Goal: Find specific page/section: Find specific page/section

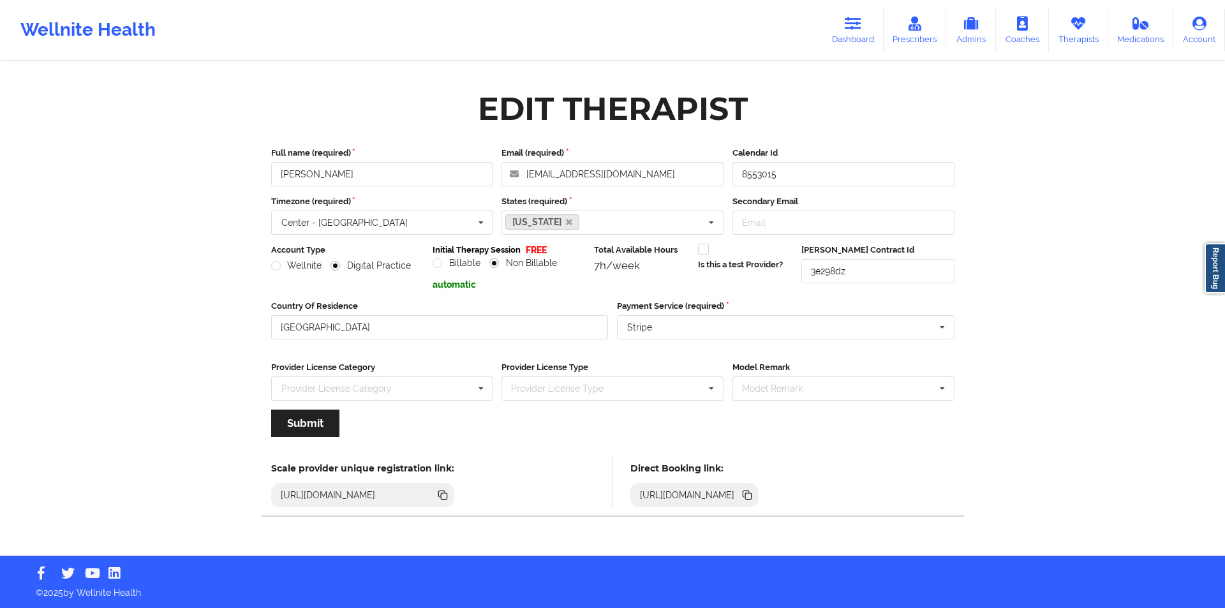
click at [1086, 29] on icon at bounding box center [1078, 24] width 17 height 14
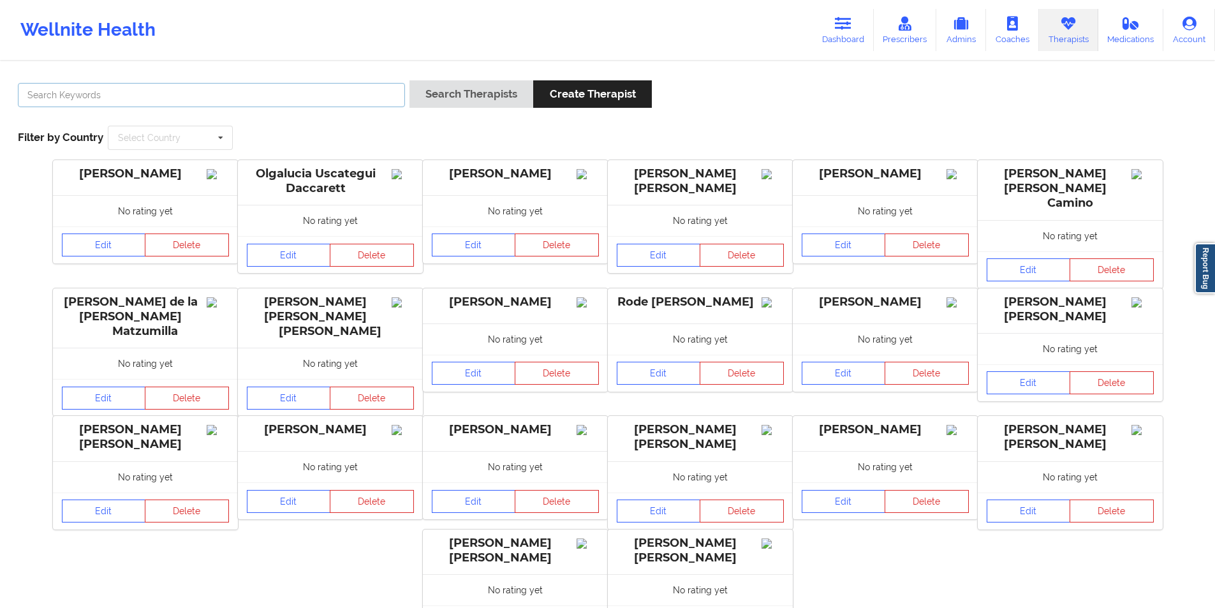
click at [210, 94] on input "text" at bounding box center [211, 95] width 387 height 24
paste input "maricelinacaro@gmail.com"
click at [495, 96] on button "Search Therapists" at bounding box center [472, 93] width 124 height 27
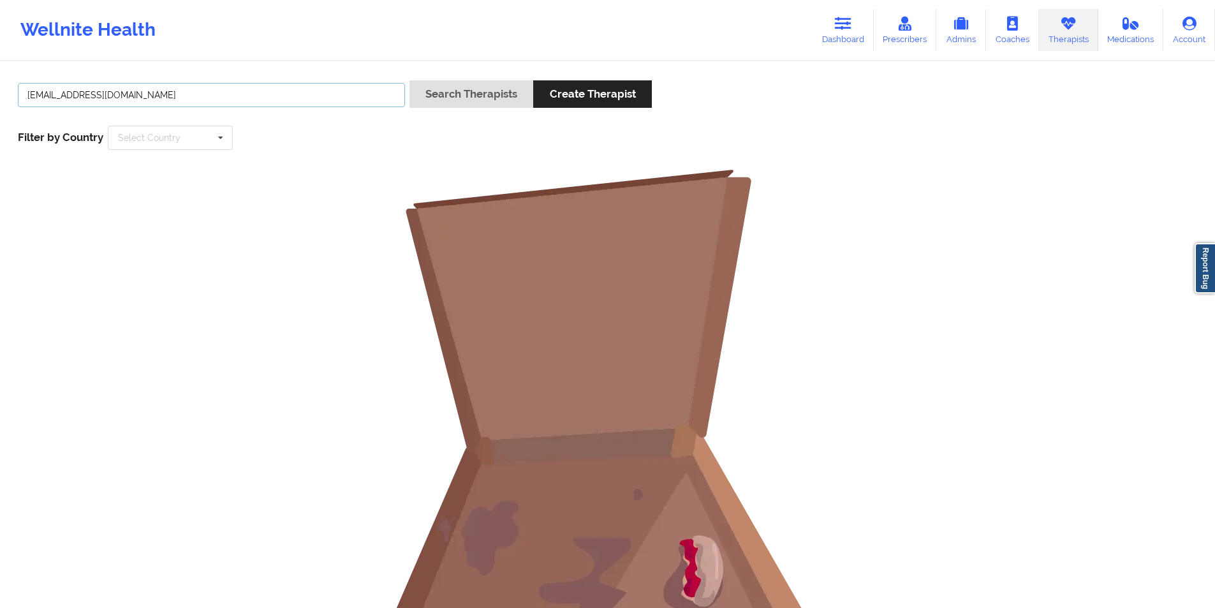
click at [183, 95] on input "maricelinacaro@gmail.com" at bounding box center [211, 95] width 387 height 24
type input "maria caro"
click at [468, 93] on button "Search Therapists" at bounding box center [472, 93] width 124 height 27
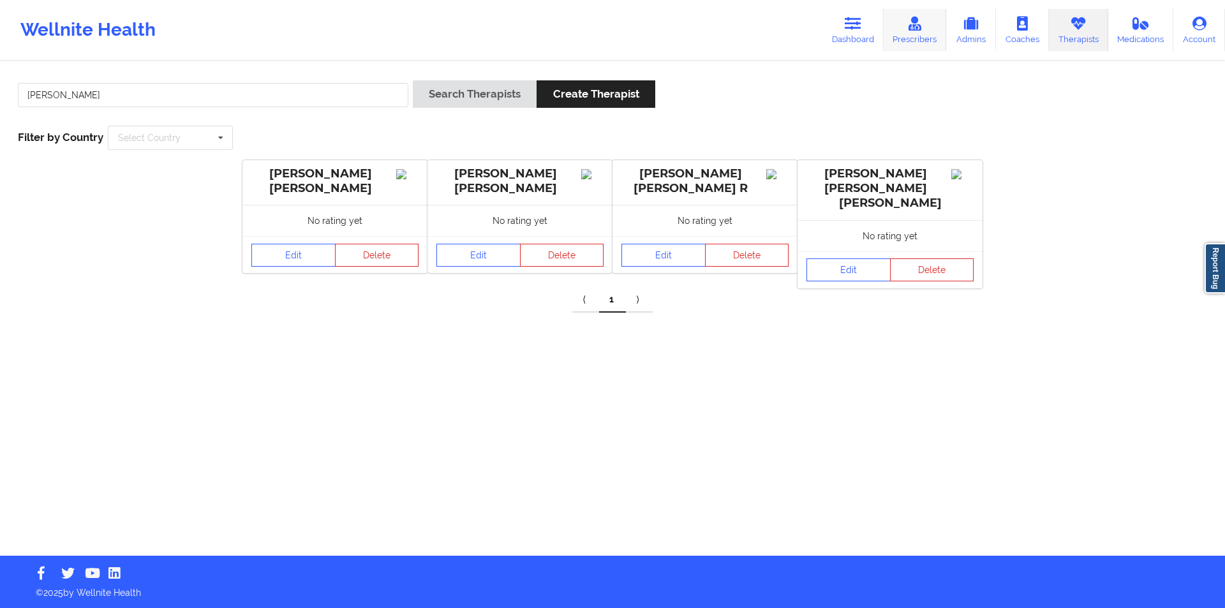
click at [918, 34] on link "Prescribers" at bounding box center [915, 30] width 63 height 42
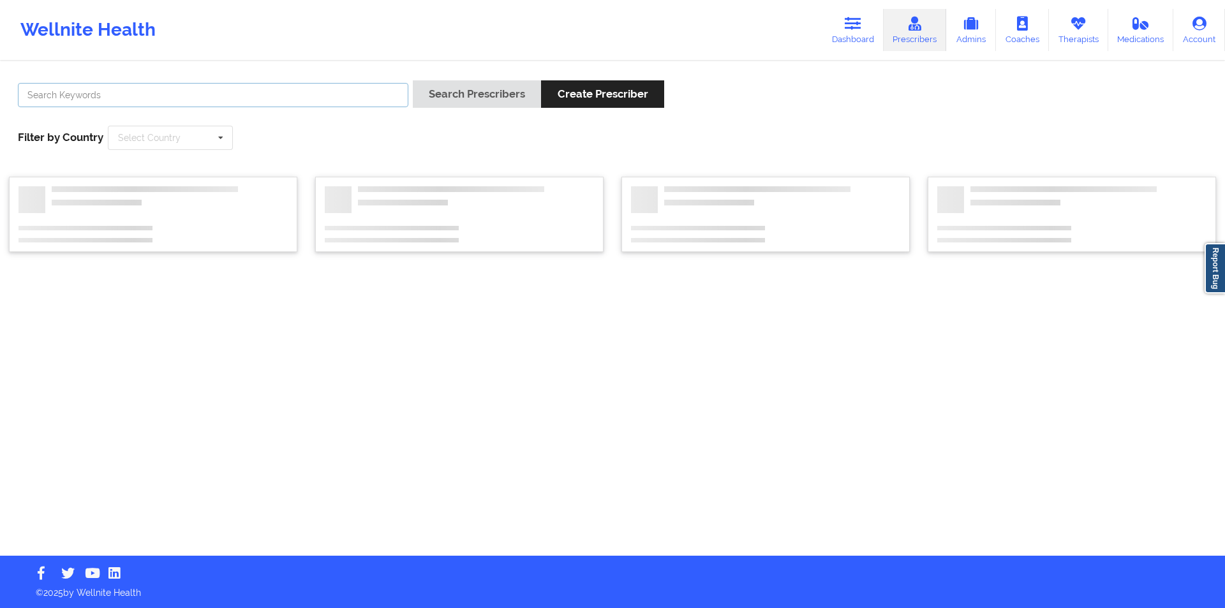
click at [235, 90] on input "text" at bounding box center [213, 95] width 390 height 24
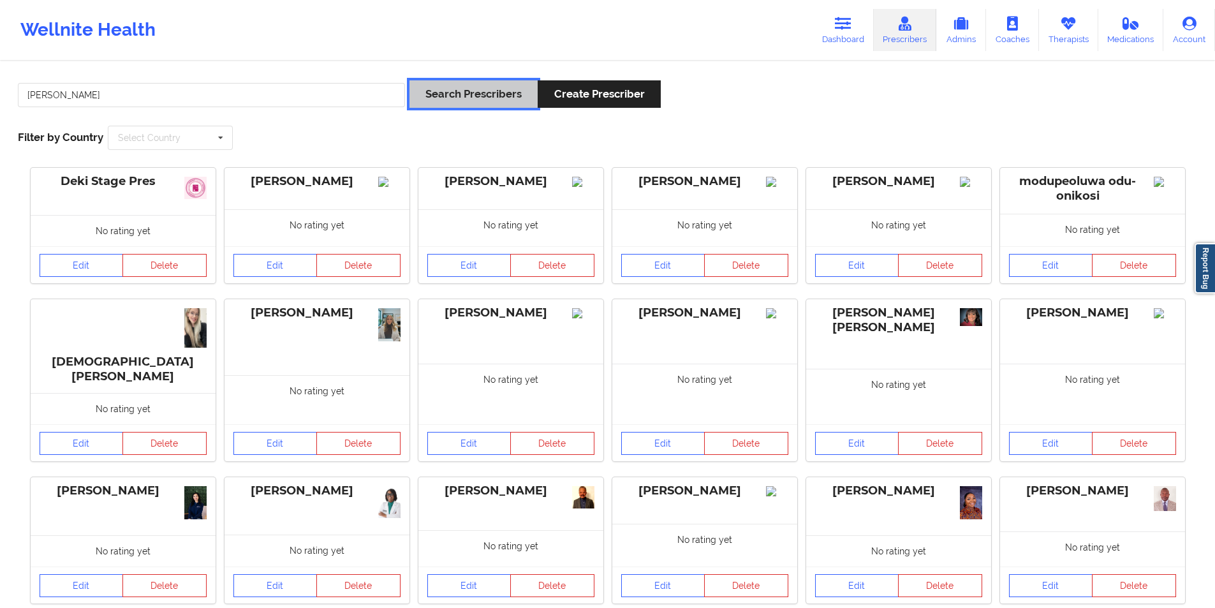
click at [486, 93] on button "Search Prescribers" at bounding box center [474, 93] width 128 height 27
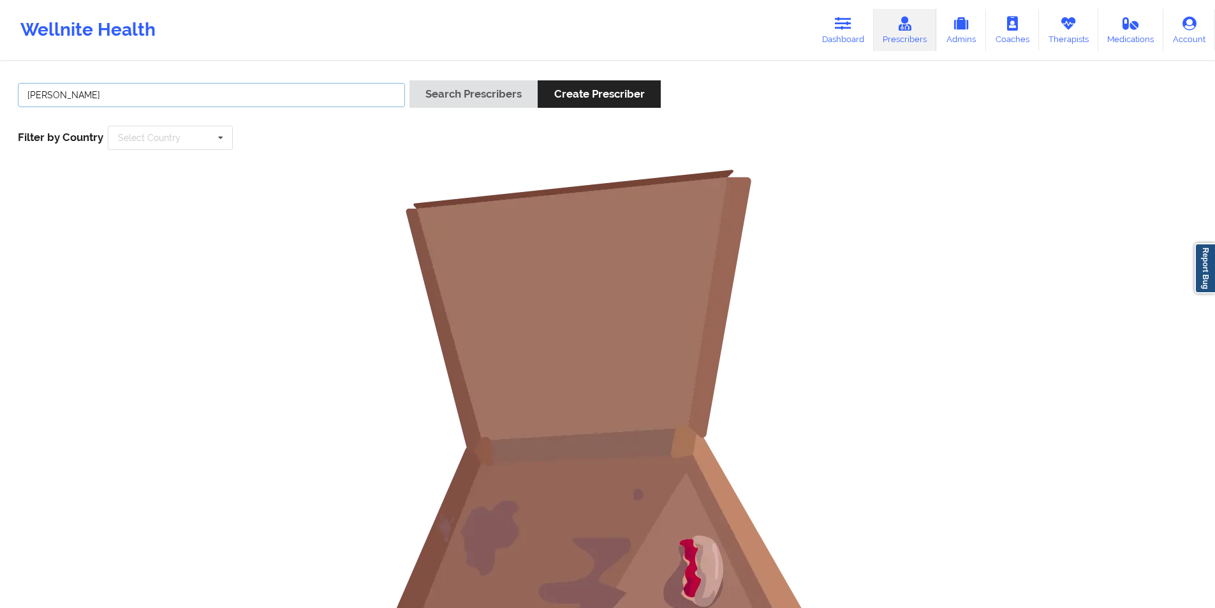
click at [54, 97] on input "maria caro" at bounding box center [211, 95] width 387 height 24
type input "caro"
click at [452, 102] on button "Search Prescribers" at bounding box center [474, 93] width 128 height 27
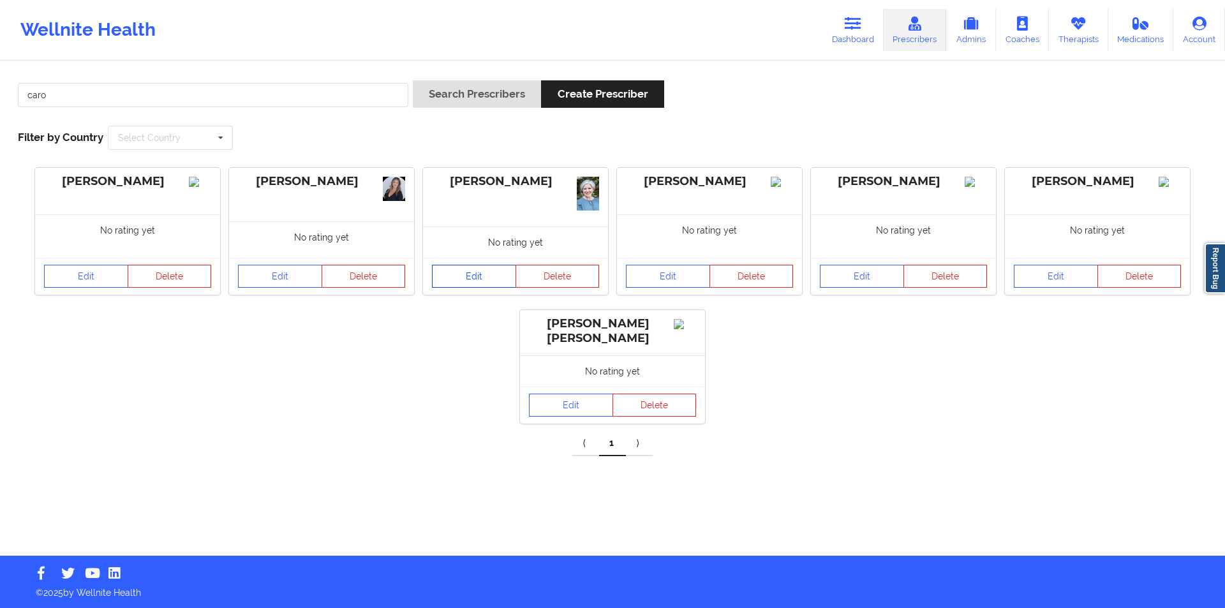
click at [472, 271] on link "Edit" at bounding box center [474, 276] width 84 height 23
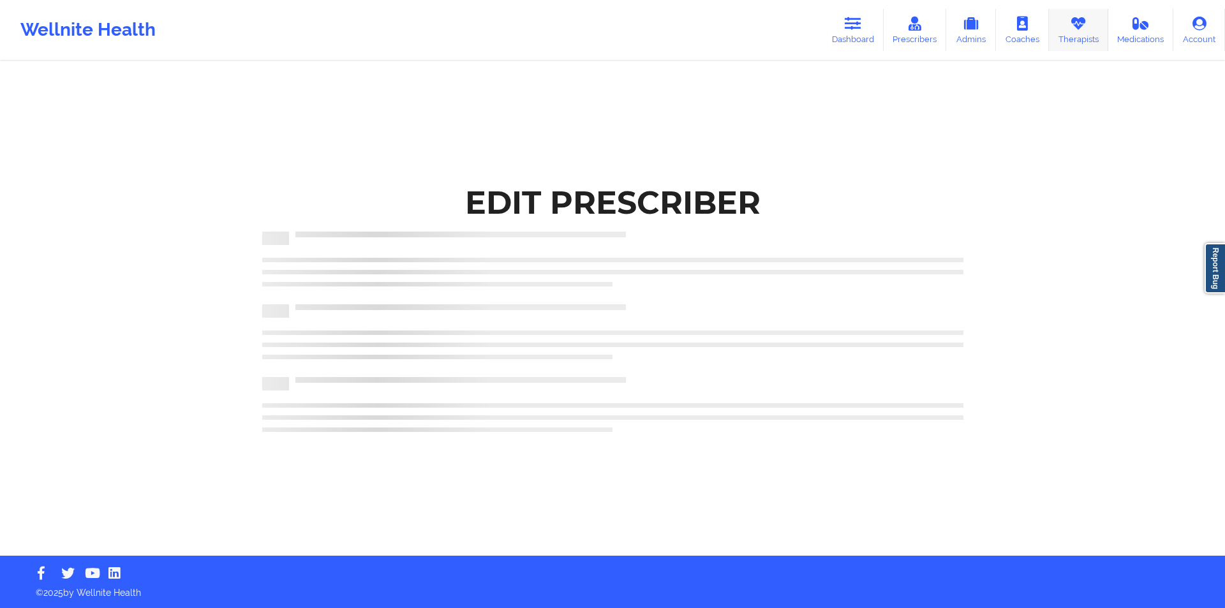
click at [1086, 34] on link "Therapists" at bounding box center [1078, 30] width 59 height 42
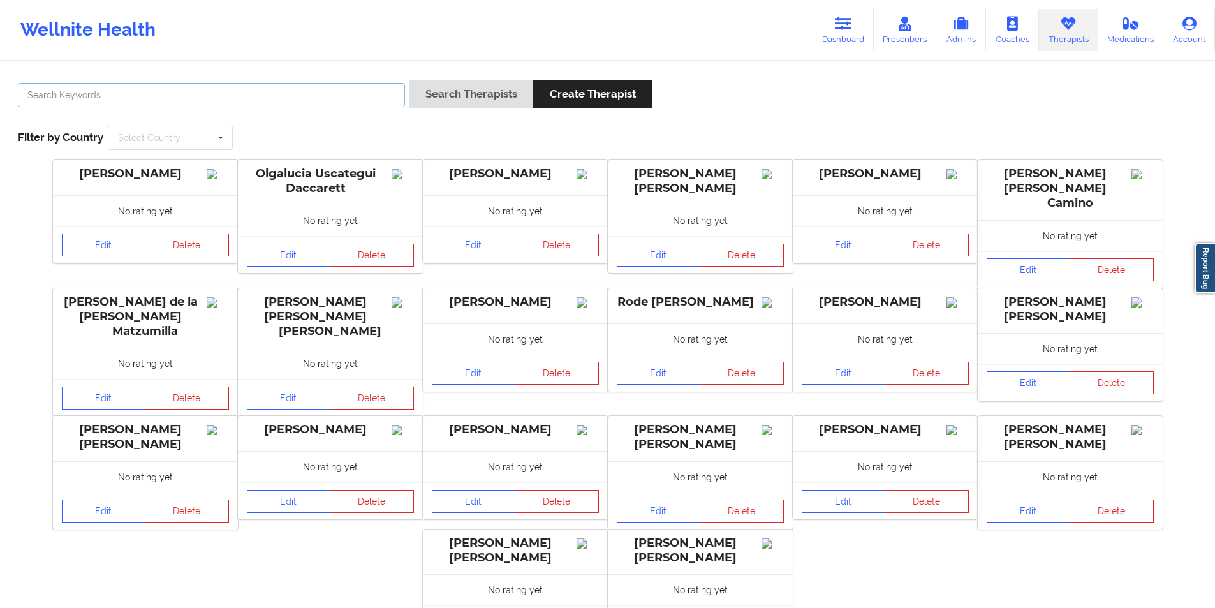
click at [264, 90] on input "text" at bounding box center [211, 95] width 387 height 24
paste input "Candy Bui"
type input "Candy Bui"
click at [489, 94] on button "Search Therapists" at bounding box center [472, 93] width 124 height 27
